Goal: Task Accomplishment & Management: Use online tool/utility

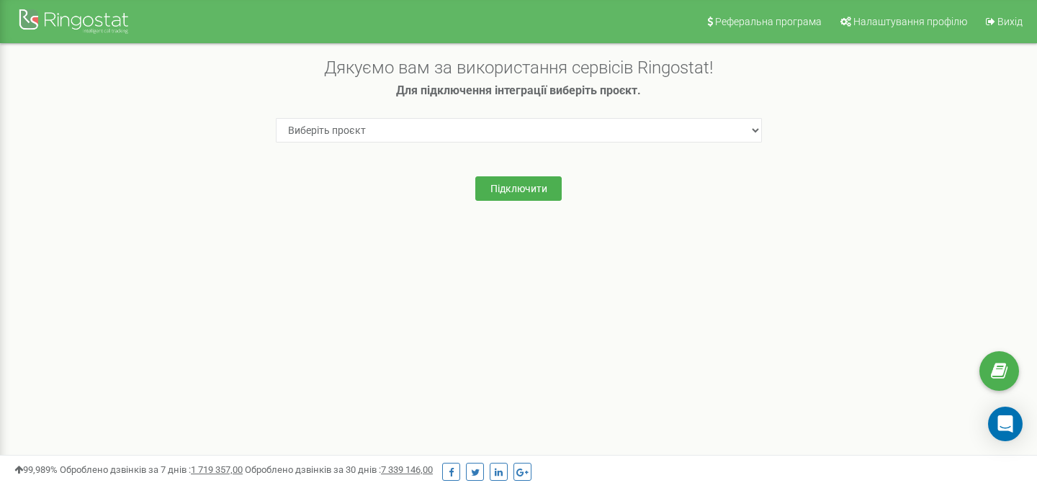
select select "53842"
click at [276, 118] on select "Виберіть проєкт my.iknoweng.com" at bounding box center [519, 130] width 486 height 24
click at [530, 194] on button "Підключити" at bounding box center [519, 189] width 86 height 24
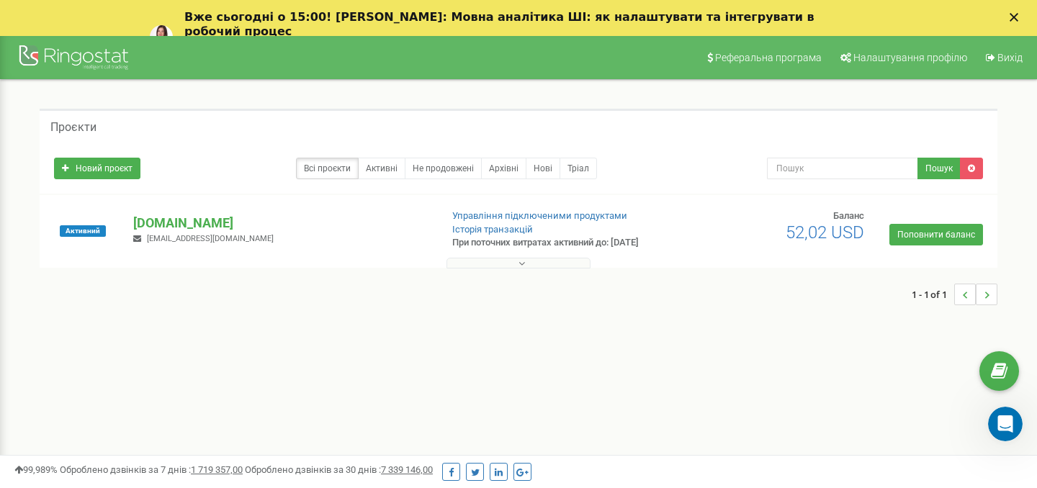
copy p "[DOMAIN_NAME]"
drag, startPoint x: 250, startPoint y: 223, endPoint x: 62, endPoint y: 228, distance: 188.1
click at [62, 228] on div "Активний [DOMAIN_NAME] [EMAIL_ADDRESS][DOMAIN_NAME] Управління підключеними про…" at bounding box center [518, 239] width 951 height 58
click at [999, 414] on icon "Відкрити програму для спілкування Intercom" at bounding box center [1004, 423] width 24 height 24
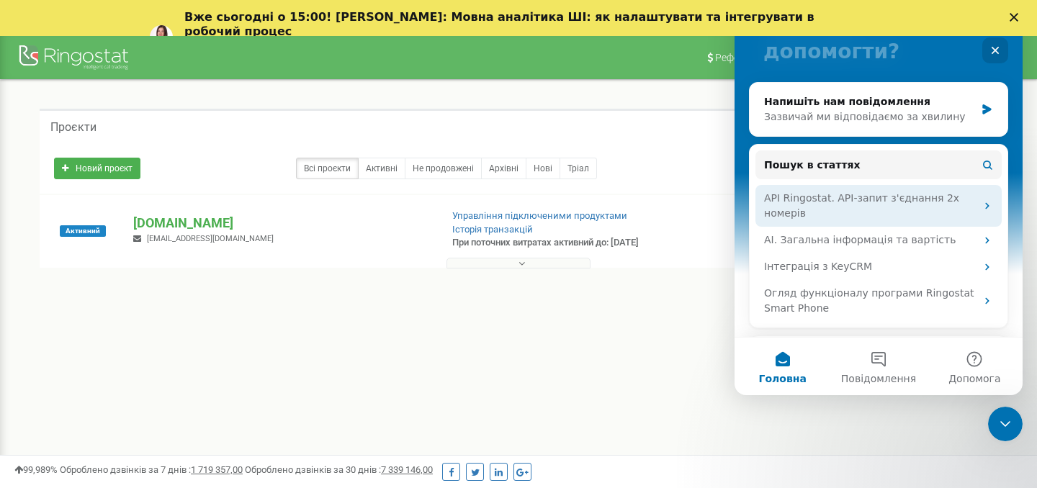
scroll to position [122, 0]
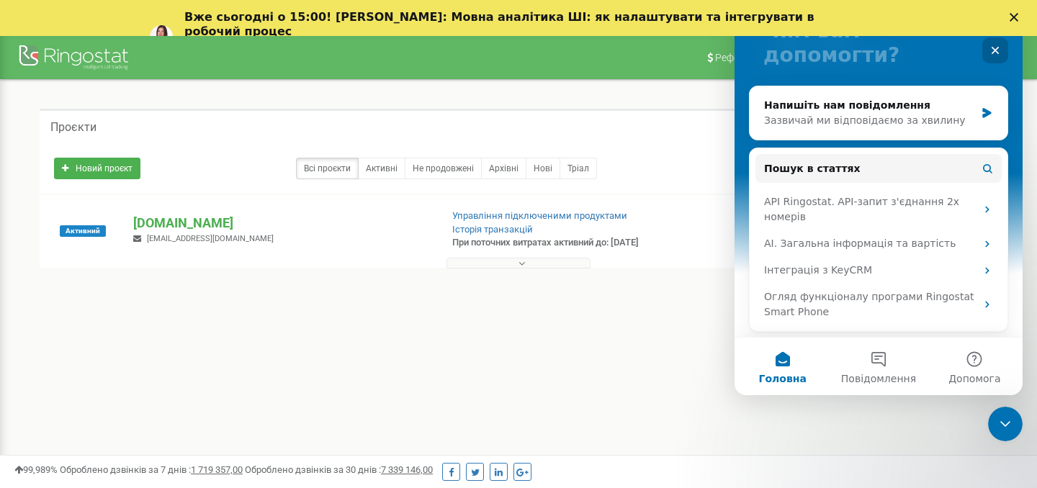
click at [996, 56] on div "Закрити" at bounding box center [996, 50] width 26 height 26
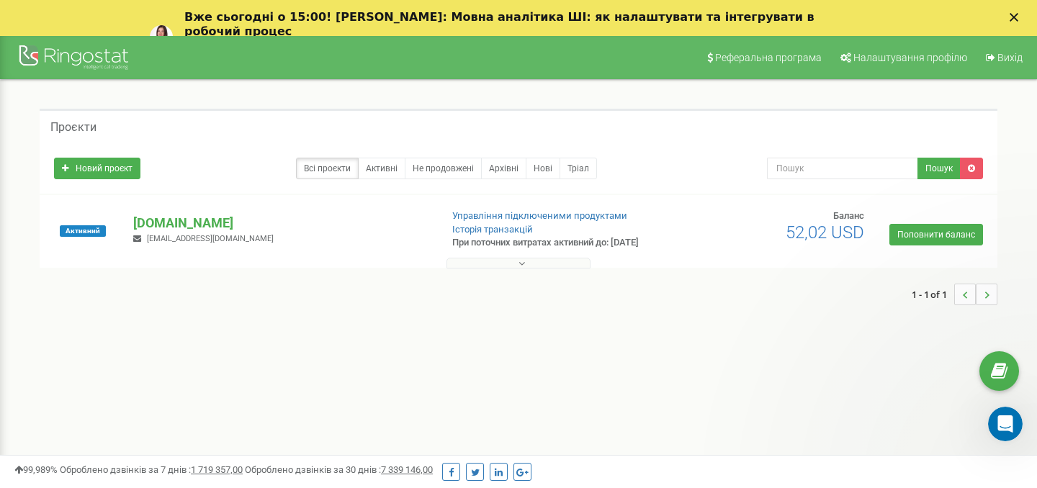
scroll to position [0, 0]
click at [1014, 11] on div "Вже сьогодні о 15:00! Вебінар: Мовна аналітика ШІ: як налаштувати та інтегруват…" at bounding box center [518, 37] width 1037 height 62
click at [61, 55] on div at bounding box center [75, 59] width 115 height 35
click at [17, 61] on link at bounding box center [75, 54] width 151 height 36
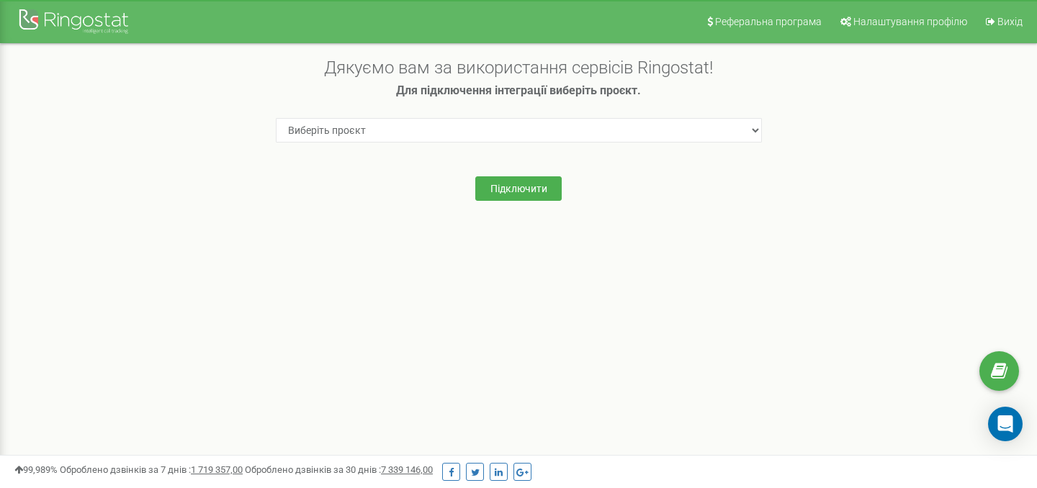
click at [622, 130] on select "Виберіть проєкт my.iknoweng.com" at bounding box center [519, 130] width 486 height 24
select select "53842"
click at [276, 118] on select "Виберіть проєкт my.iknoweng.com" at bounding box center [519, 130] width 486 height 24
click at [527, 194] on button "Підключити" at bounding box center [519, 189] width 86 height 24
select select "53842"
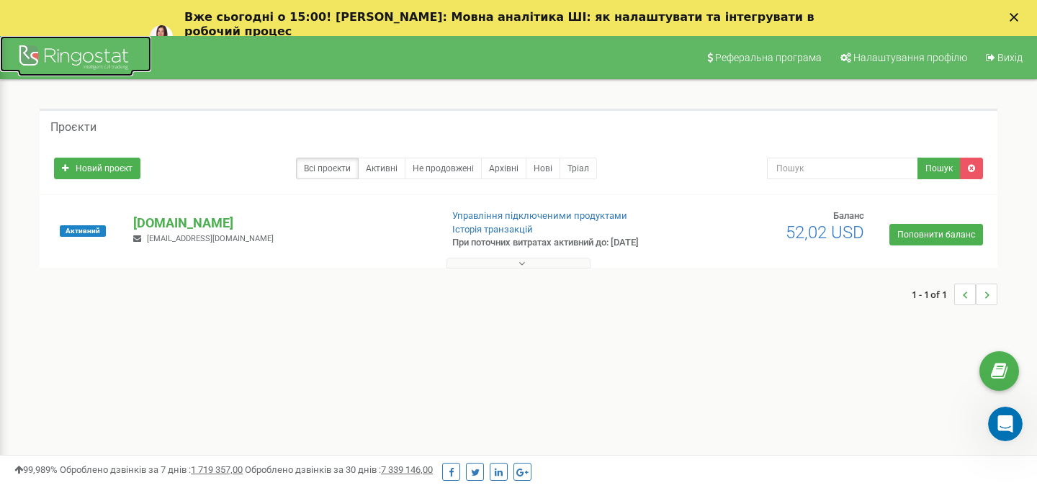
click at [30, 53] on div at bounding box center [75, 59] width 115 height 35
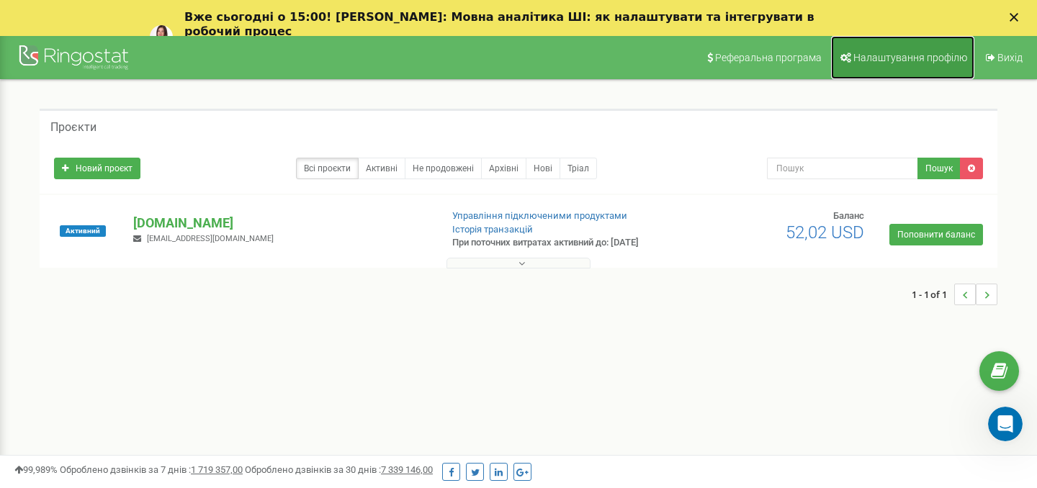
click at [889, 57] on span "Налаштування профілю" at bounding box center [911, 58] width 114 height 12
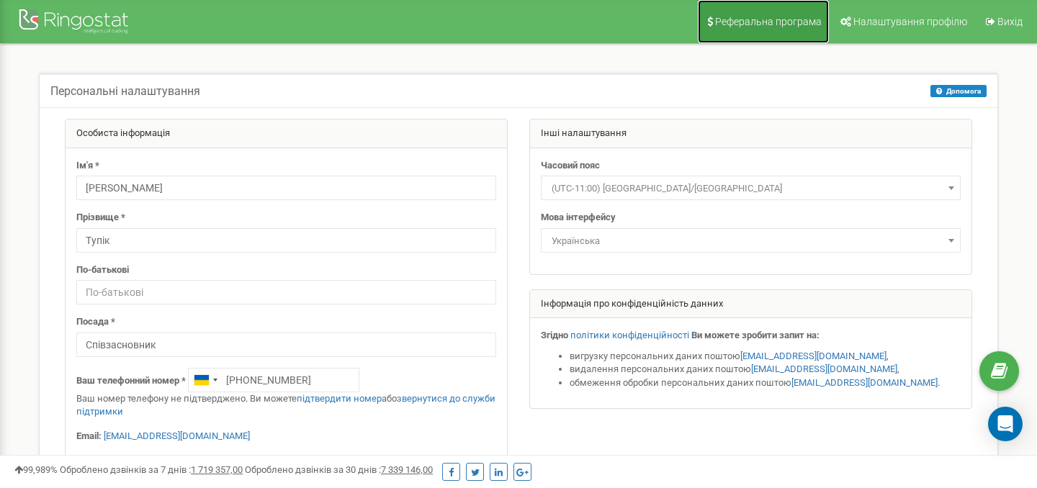
click at [763, 19] on span "Реферальна програма" at bounding box center [768, 22] width 107 height 12
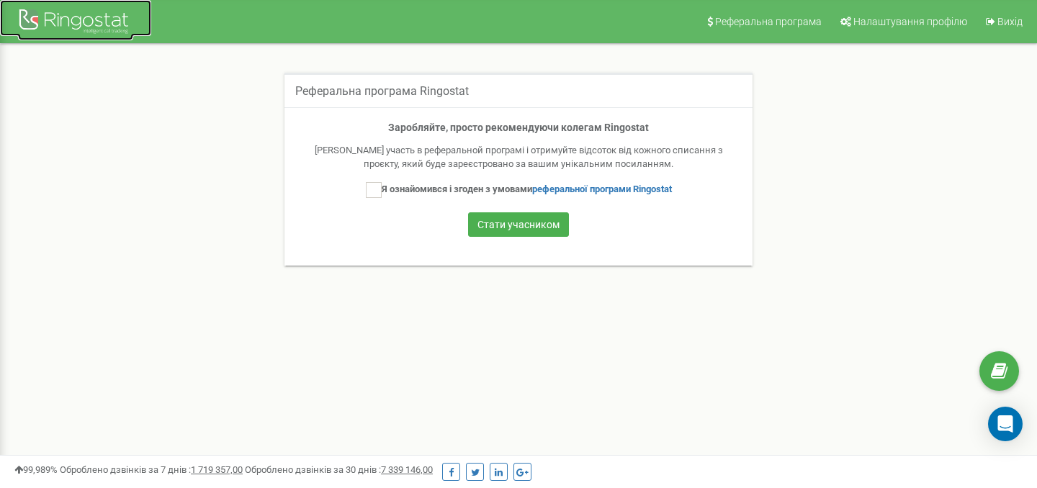
click at [63, 24] on div at bounding box center [75, 23] width 115 height 35
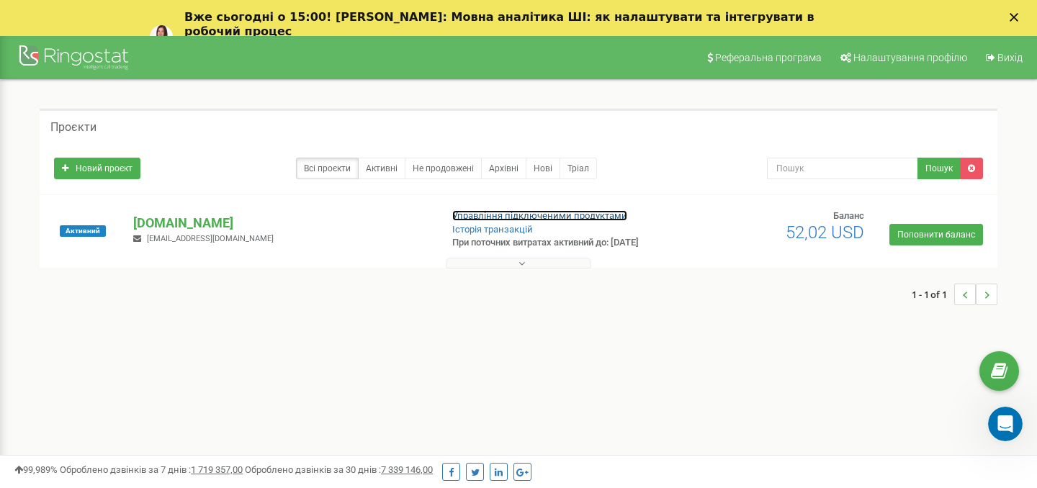
click at [501, 215] on link "Управління підключеними продуктами" at bounding box center [539, 215] width 175 height 11
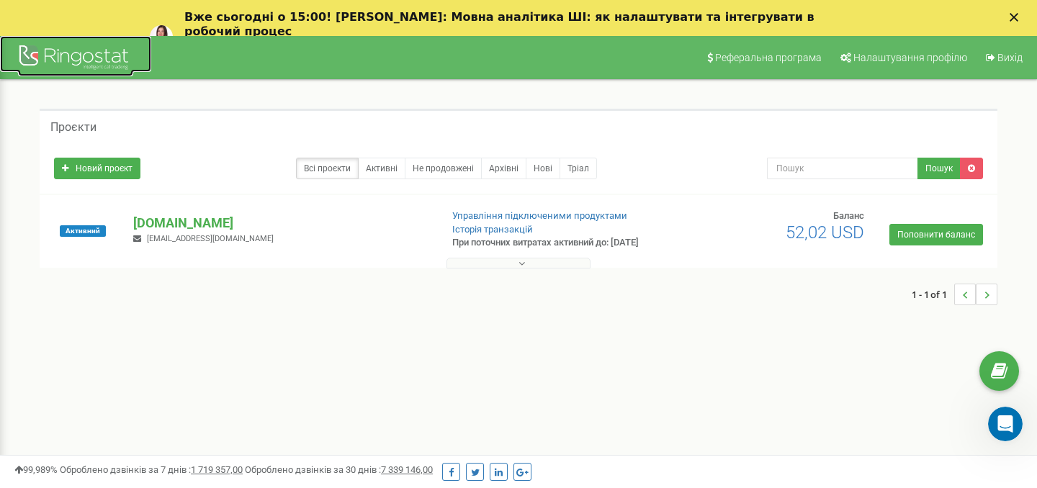
click at [30, 63] on div at bounding box center [75, 59] width 115 height 35
click at [206, 226] on p "[DOMAIN_NAME]" at bounding box center [280, 223] width 295 height 19
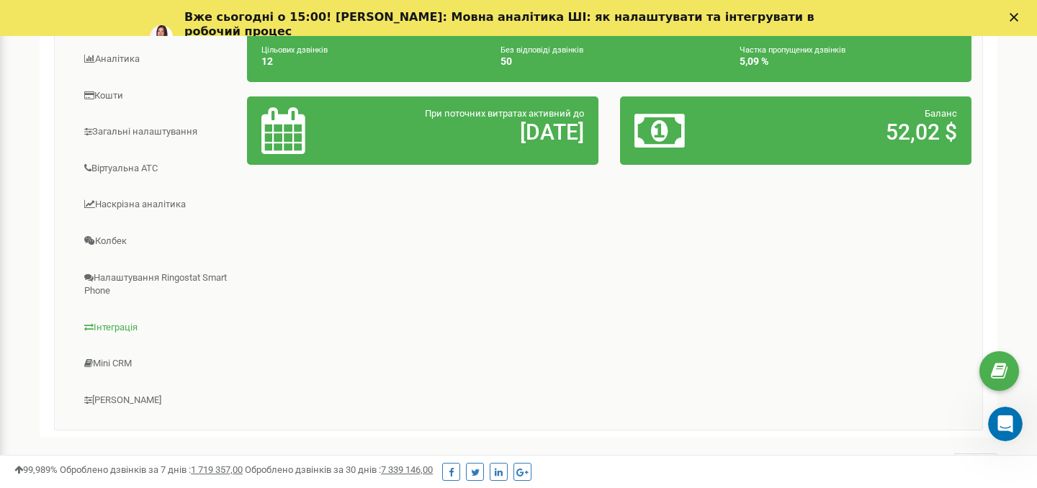
scroll to position [312, 0]
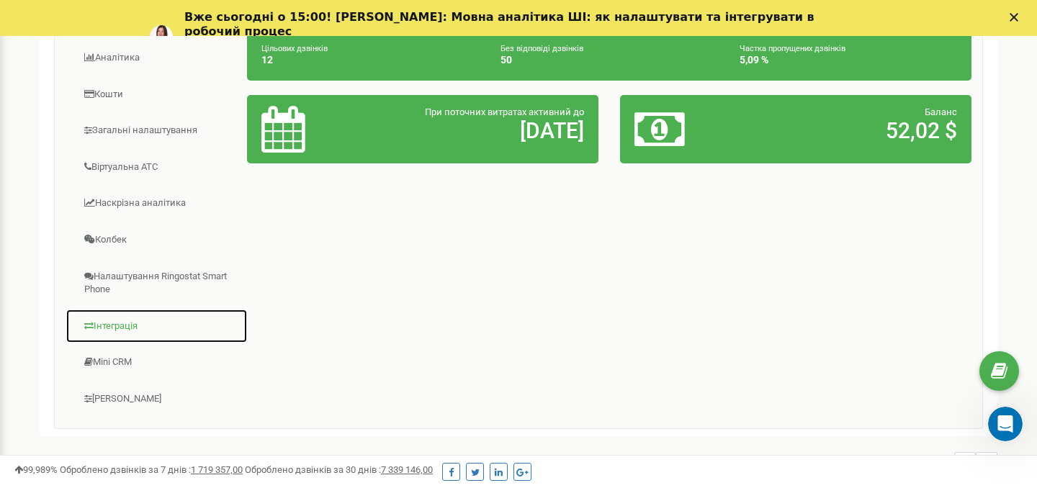
click at [110, 332] on link "Інтеграція" at bounding box center [157, 326] width 182 height 35
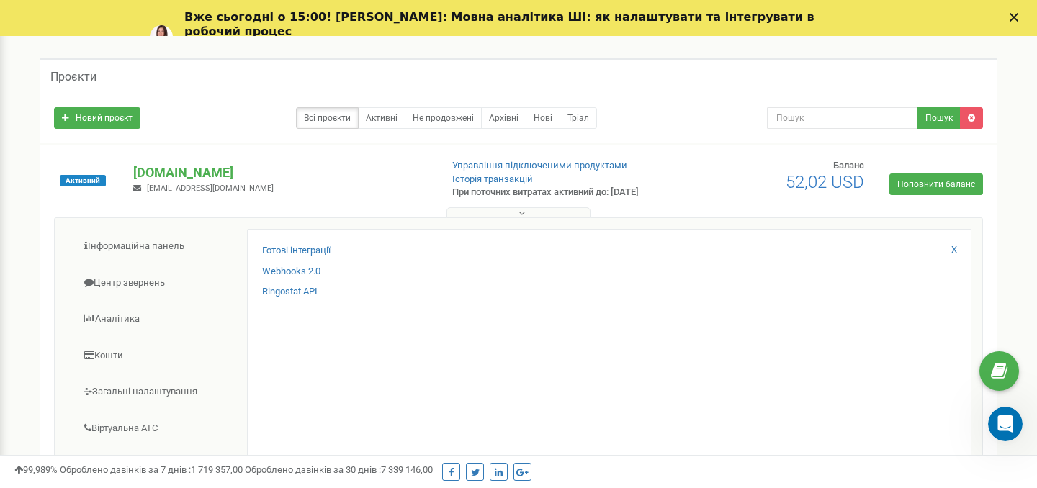
scroll to position [49, 0]
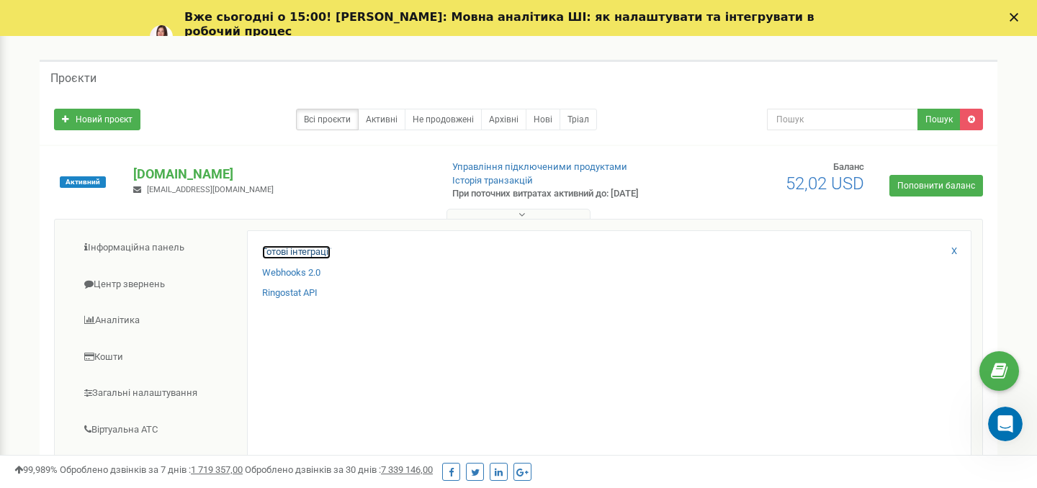
click at [296, 254] on link "Готові інтеграції" at bounding box center [296, 253] width 68 height 14
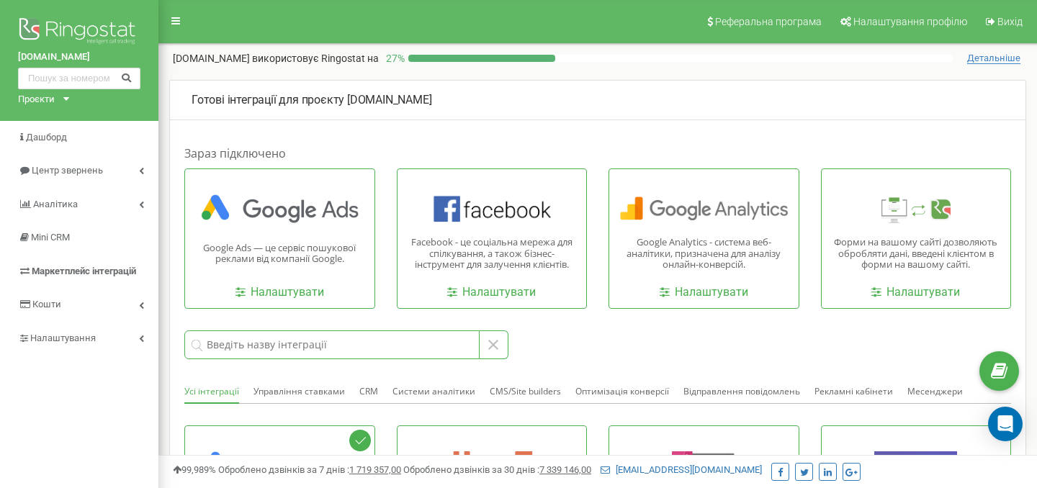
click at [278, 352] on input at bounding box center [331, 345] width 295 height 29
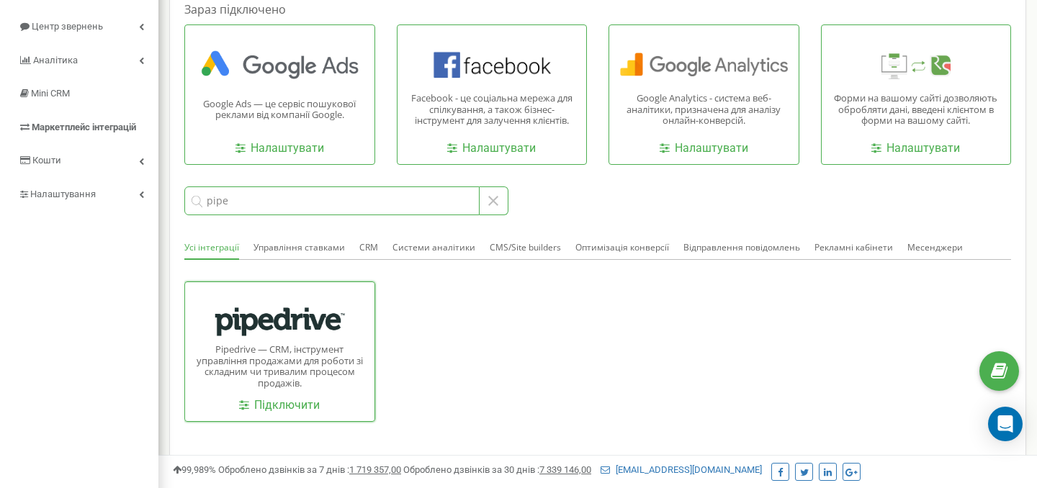
scroll to position [154, 0]
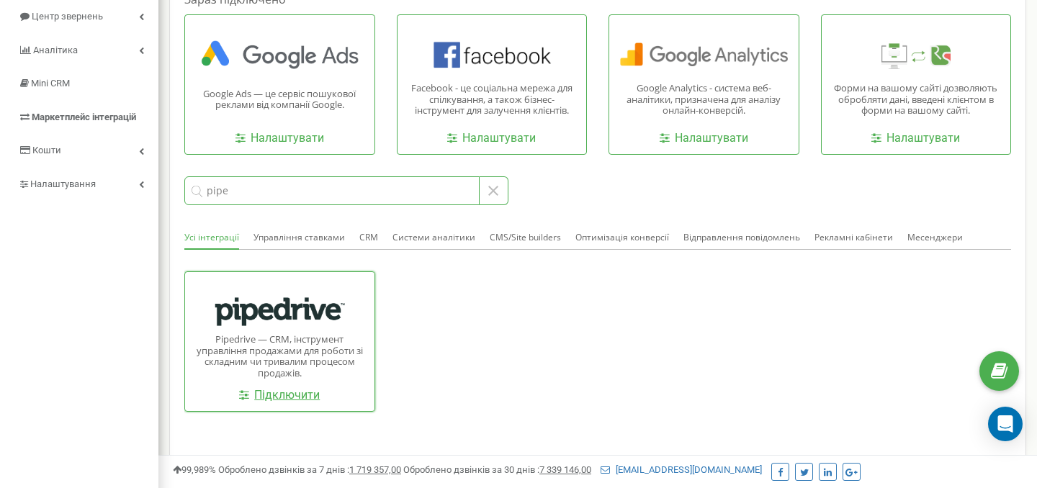
type input "pipe"
click at [288, 396] on link "Підключити" at bounding box center [279, 396] width 81 height 17
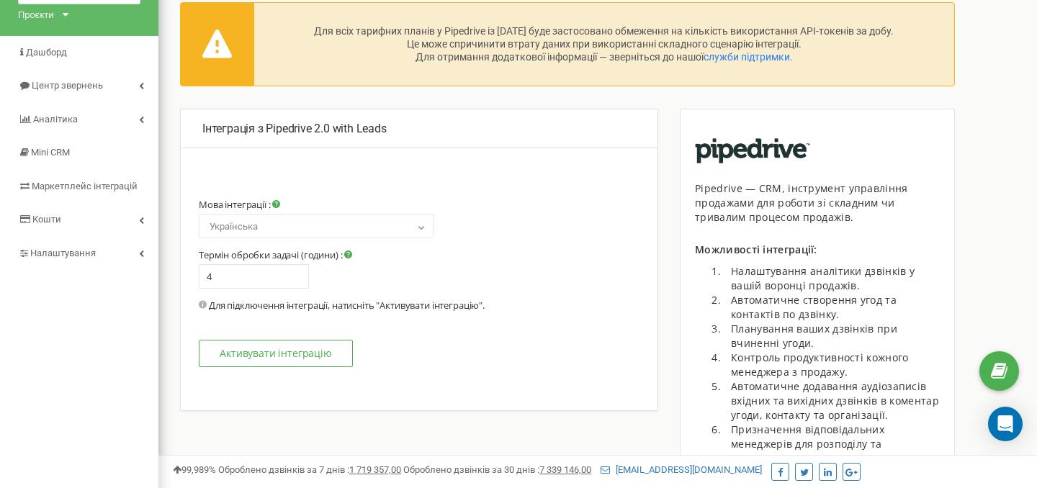
scroll to position [86, 0]
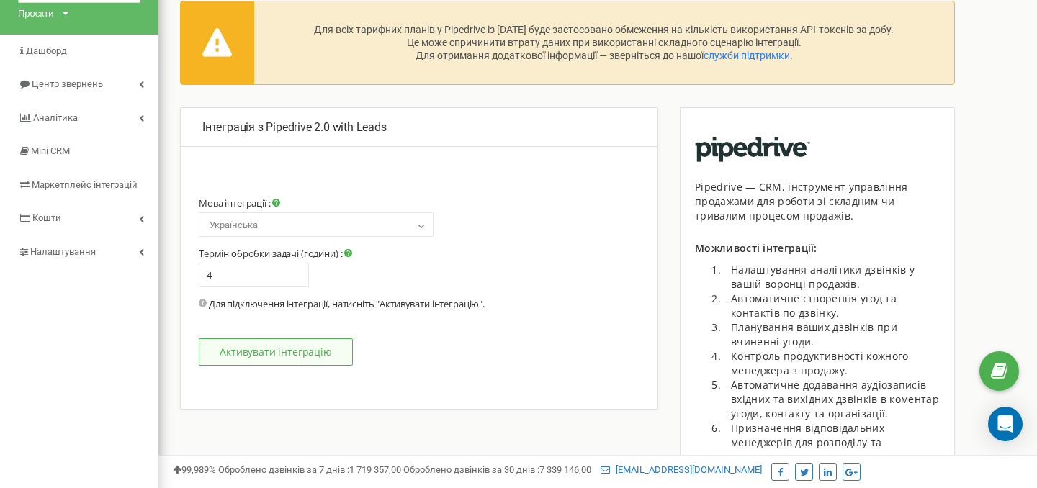
click at [290, 354] on button "Активувати інтеграцію" at bounding box center [276, 352] width 154 height 27
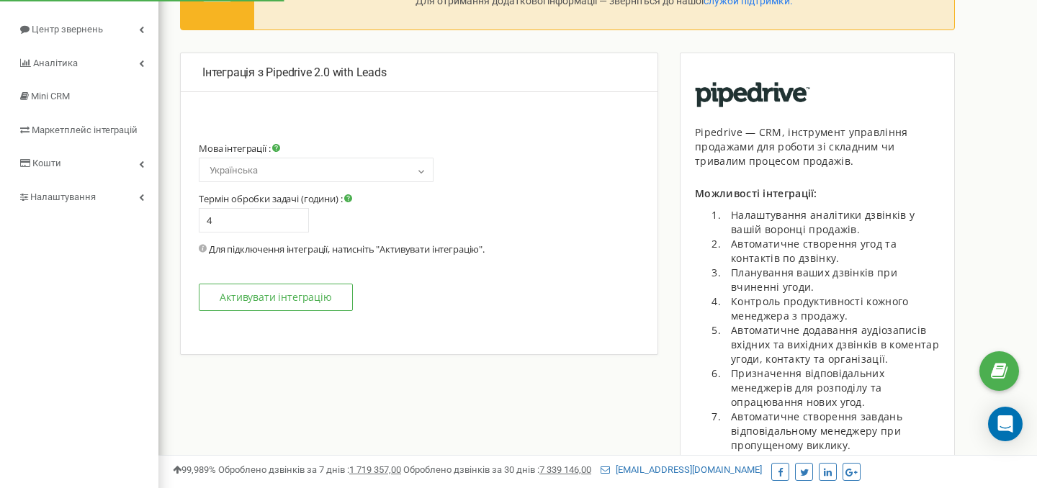
scroll to position [165, 0]
